Goal: Transaction & Acquisition: Purchase product/service

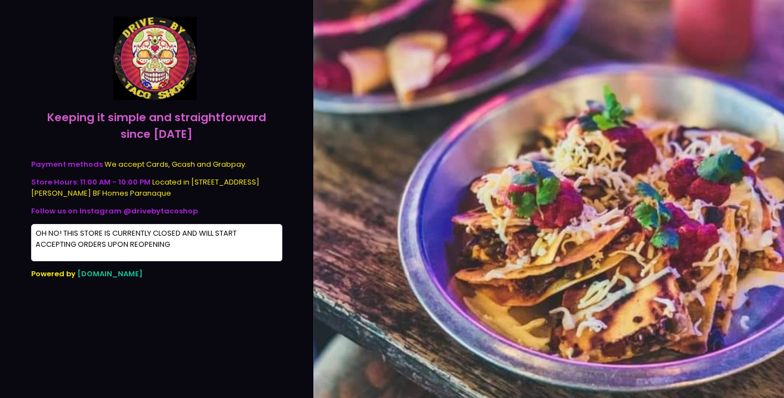
click at [101, 269] on span "[DOMAIN_NAME]" at bounding box center [110, 274] width 66 height 11
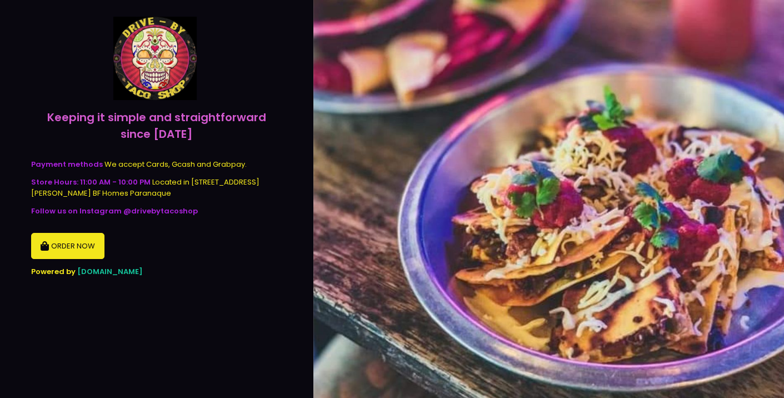
click at [92, 250] on button "ORDER NOW" at bounding box center [67, 246] width 73 height 27
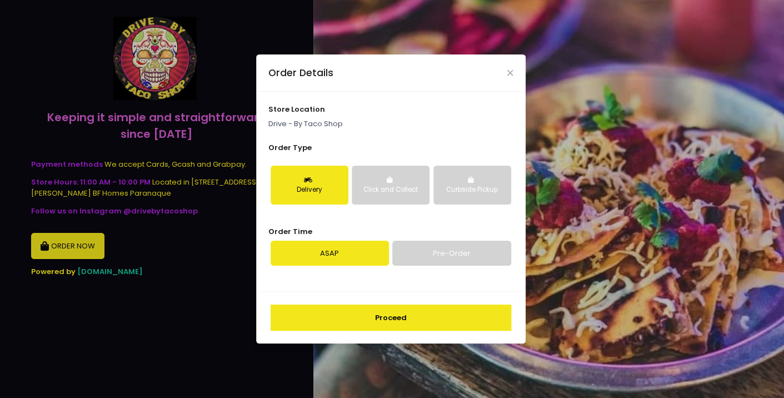
click at [322, 183] on button "Delivery" at bounding box center [310, 185] width 78 height 39
click at [373, 314] on button "Proceed" at bounding box center [391, 318] width 241 height 27
